Goal: Communication & Community: Connect with others

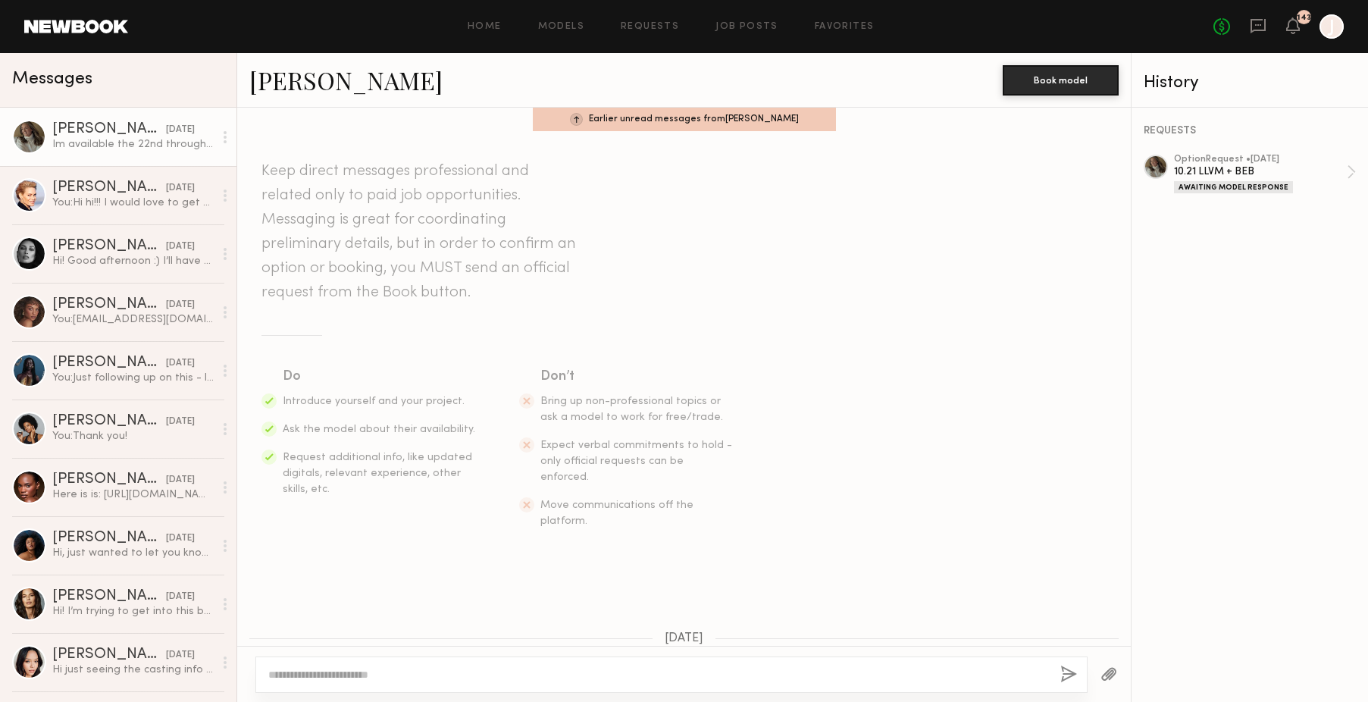
scroll to position [85, 0]
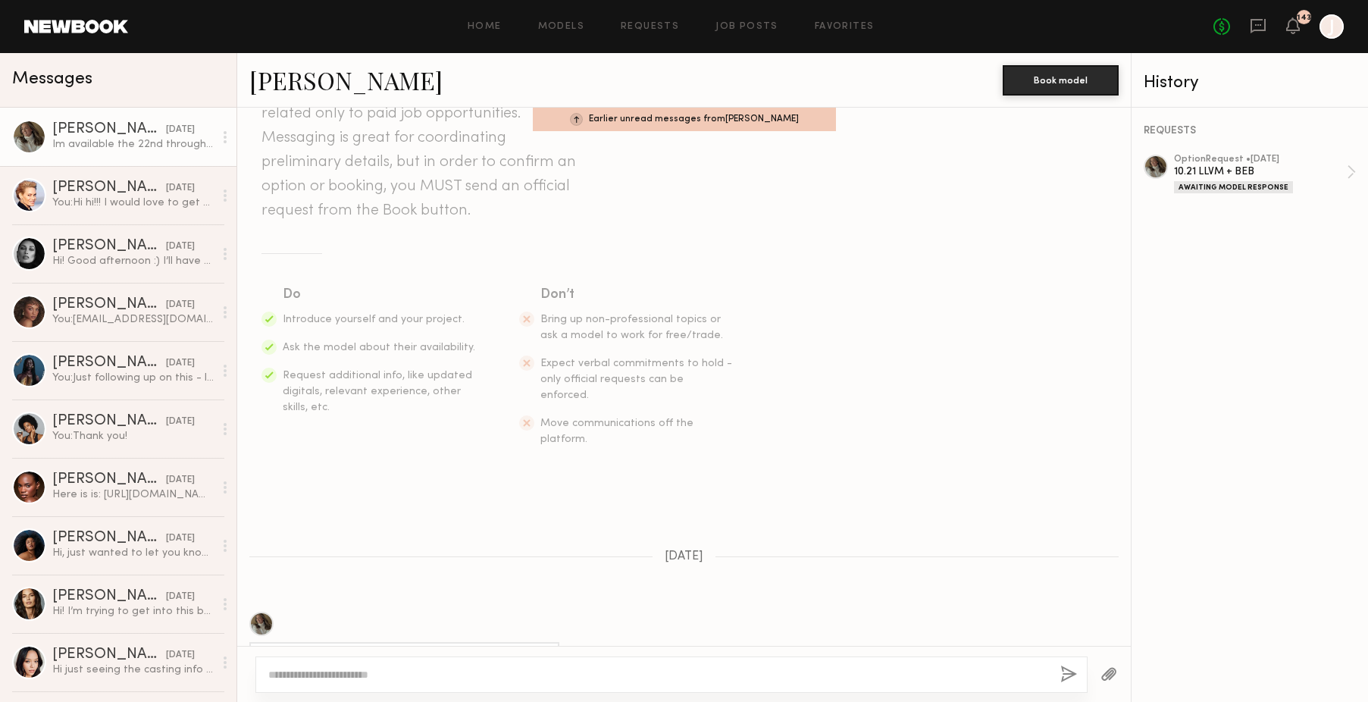
click at [148, 136] on div "[PERSON_NAME]" at bounding box center [109, 129] width 114 height 15
click at [669, 28] on link "Requests" at bounding box center [650, 27] width 58 height 10
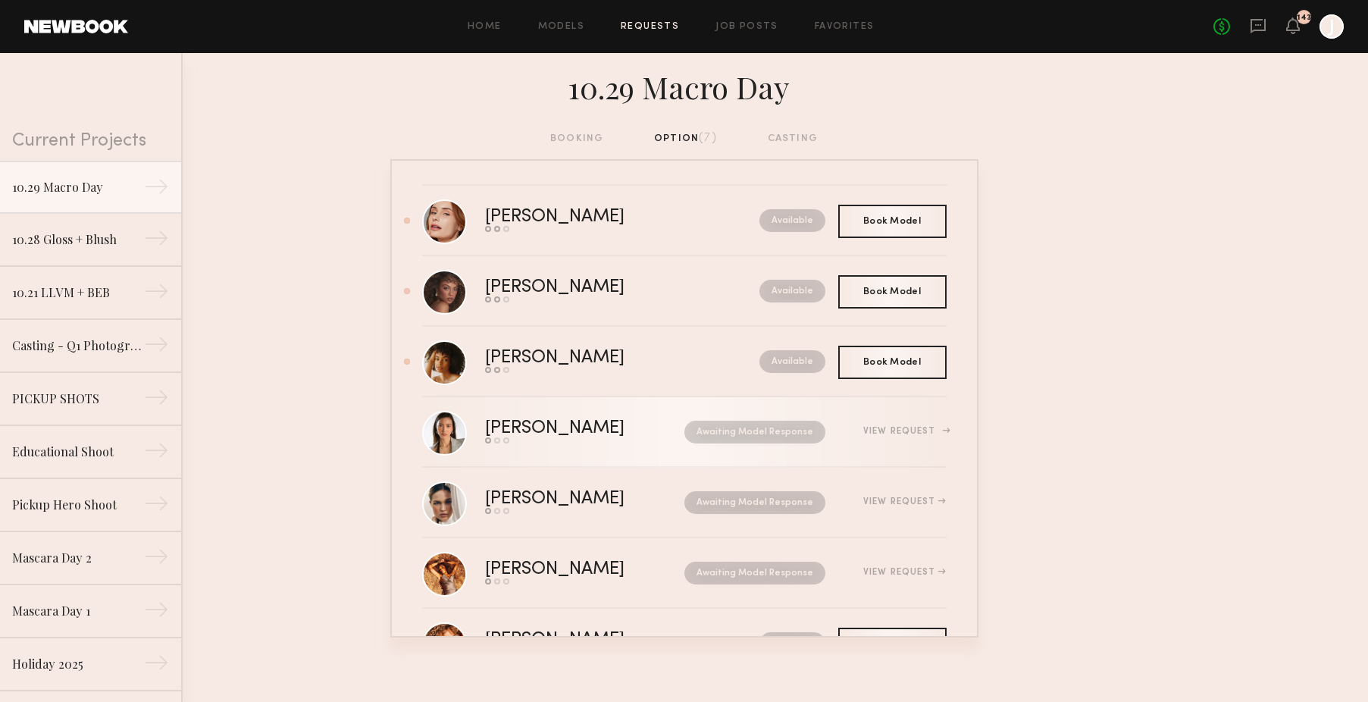
scroll to position [71, 0]
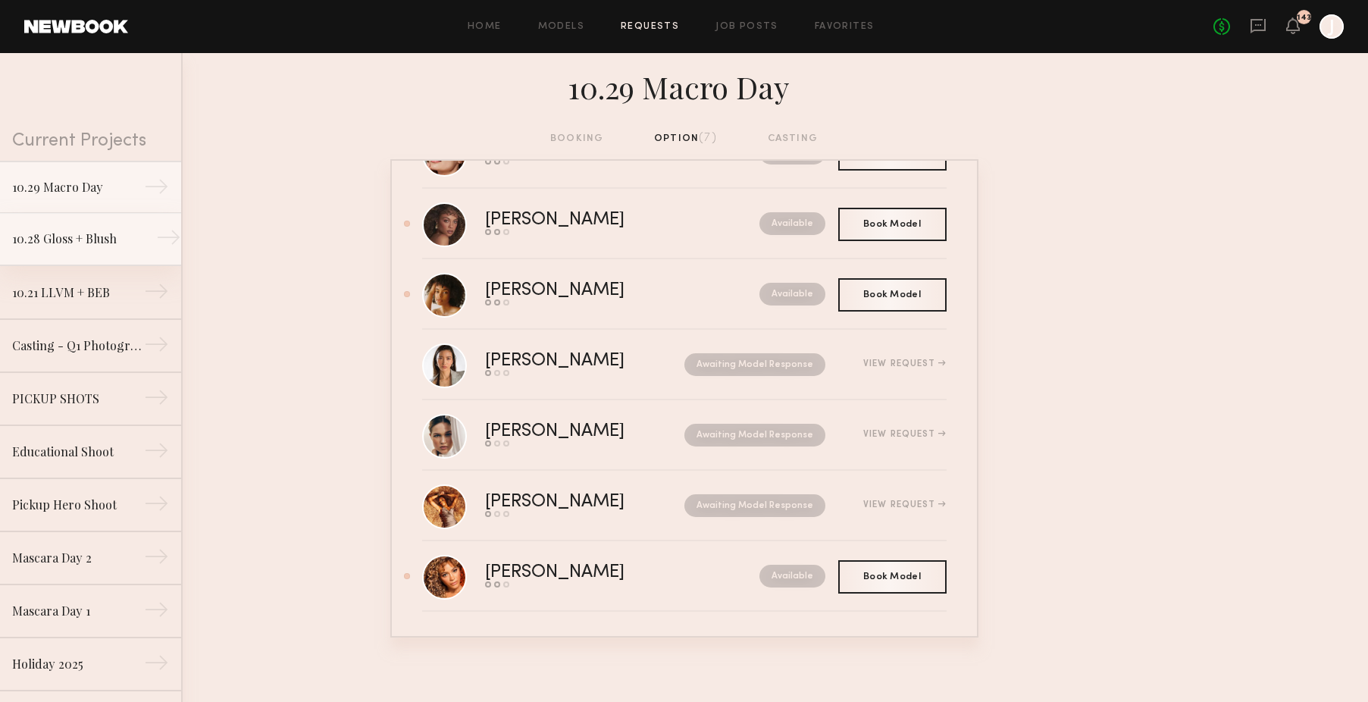
click at [74, 243] on div "10.28 Gloss + Blush" at bounding box center [78, 239] width 132 height 18
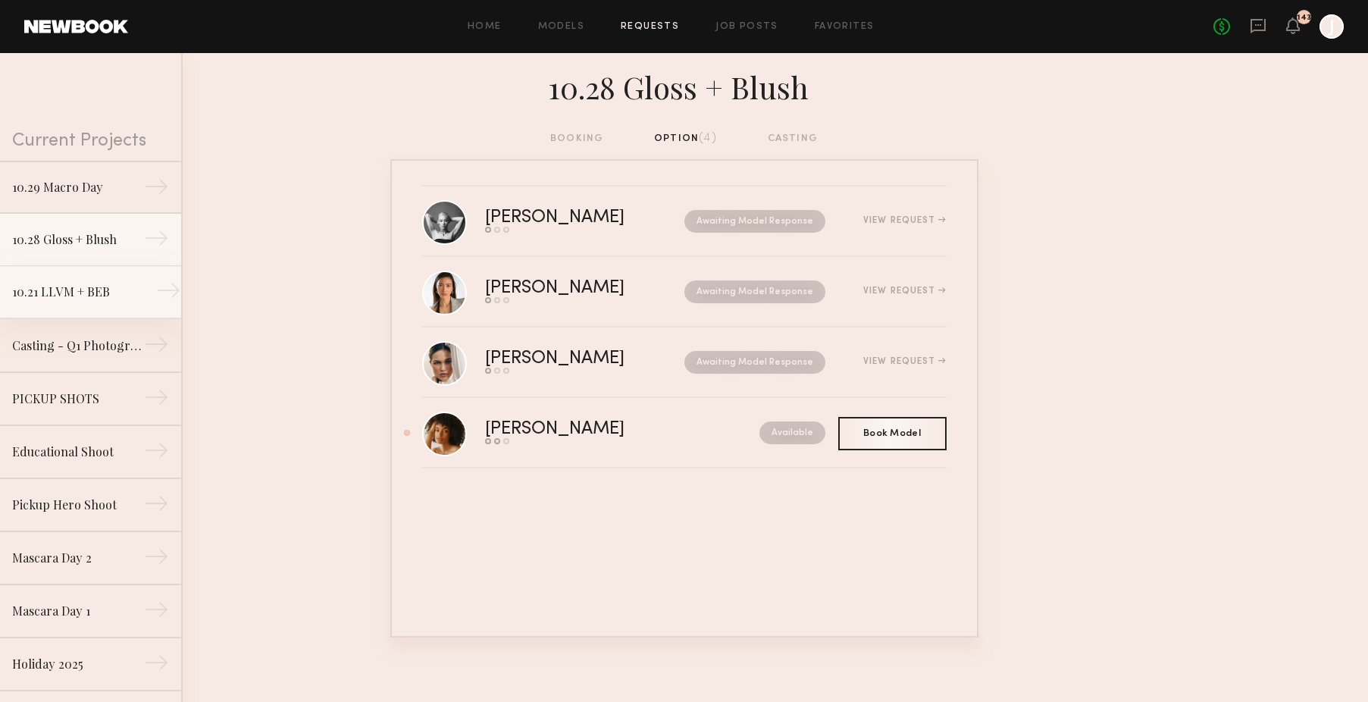
click at [130, 304] on link "10.21 LLVM + BEB →" at bounding box center [90, 292] width 181 height 53
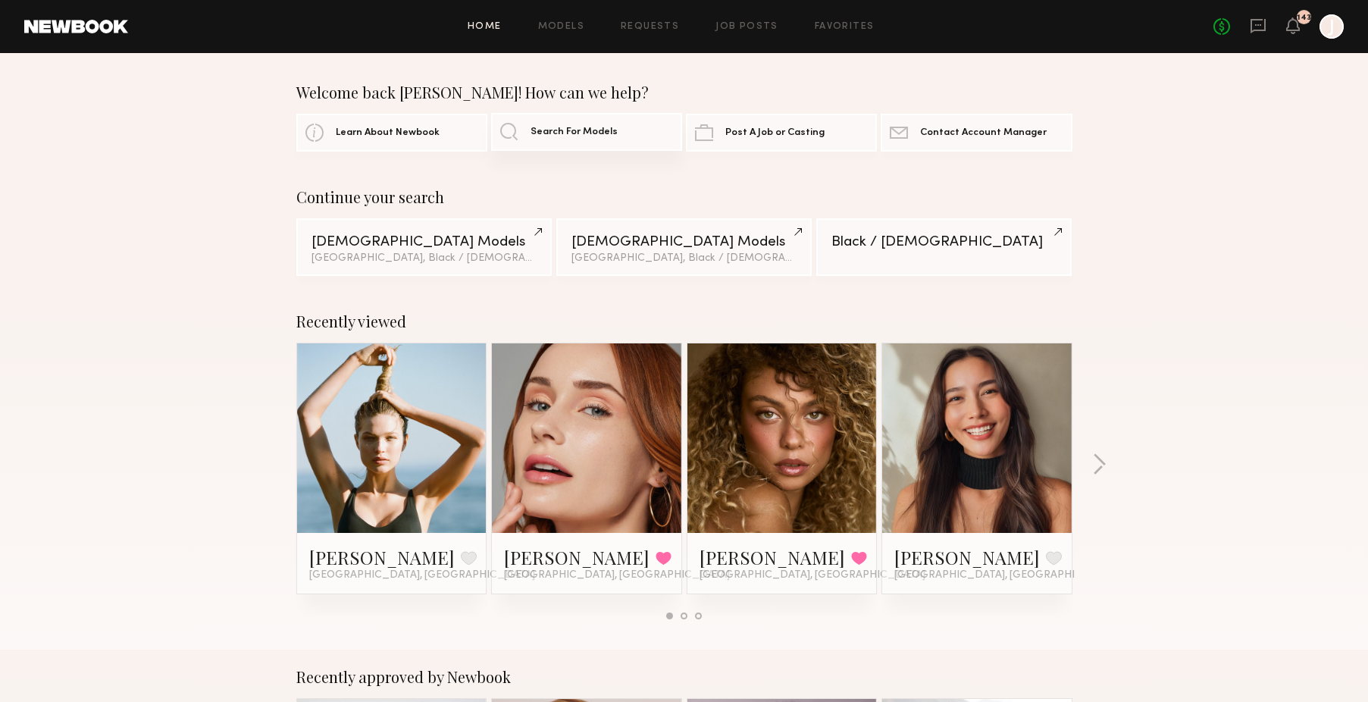
click at [594, 133] on span "Search For Models" at bounding box center [574, 132] width 87 height 10
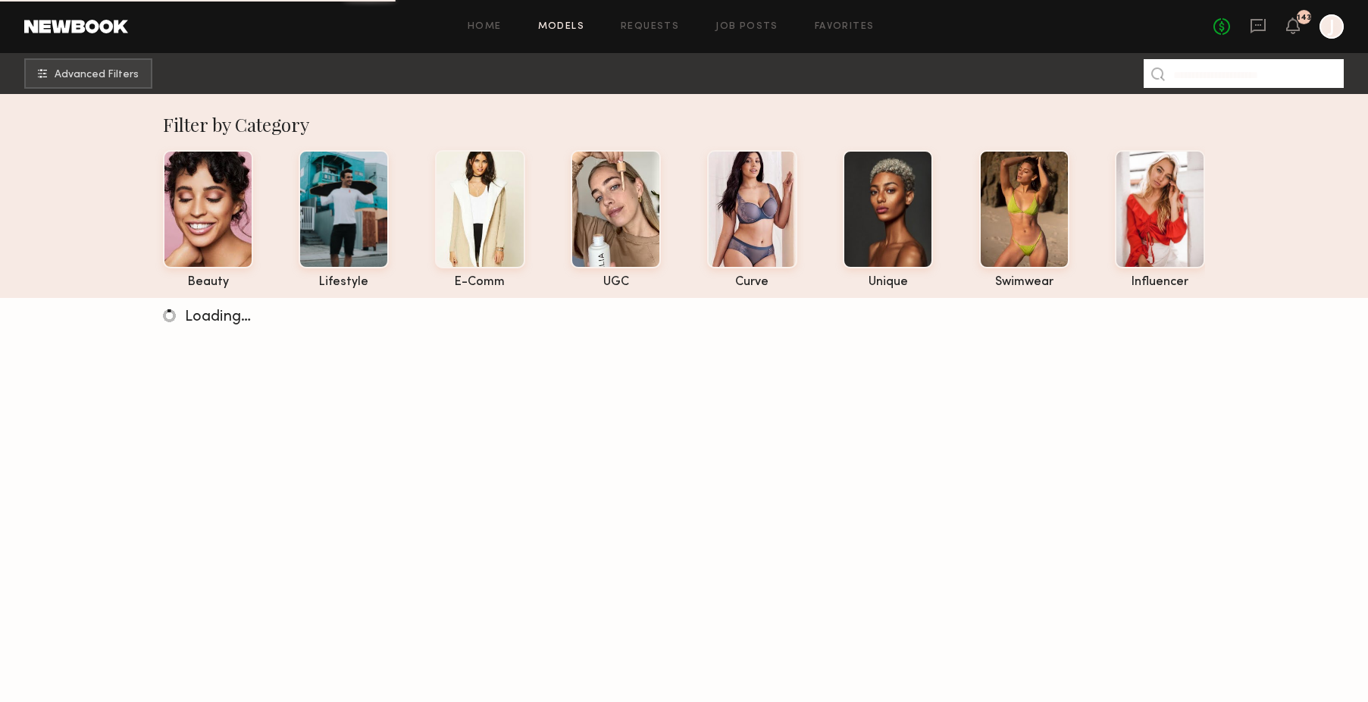
drag, startPoint x: 1234, startPoint y: 87, endPoint x: 1227, endPoint y: 73, distance: 15.9
click at [1231, 80] on input at bounding box center [1244, 73] width 200 height 29
type input "****"
